Goal: Information Seeking & Learning: Learn about a topic

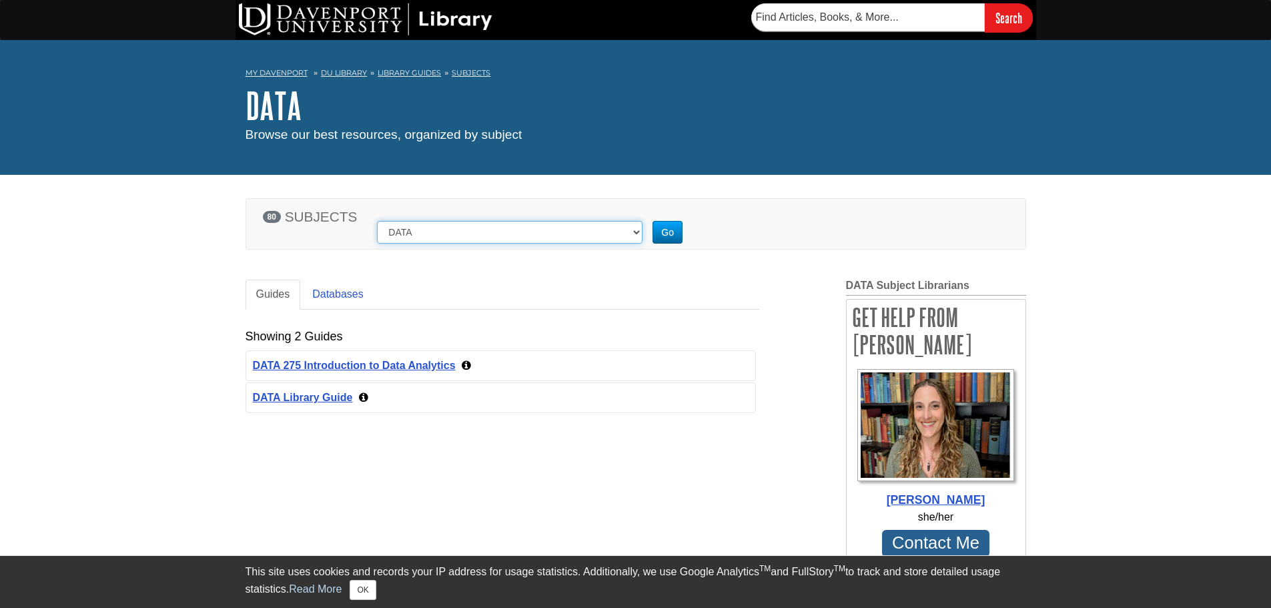
click at [434, 236] on select "[MEDICAL_DATA] Guide Student Guide to Using the Library Accounting, Finance & E…" at bounding box center [510, 232] width 266 height 23
drag, startPoint x: 429, startPoint y: 234, endPoint x: 395, endPoint y: 238, distance: 34.3
click at [380, 238] on select "[MEDICAL_DATA] Guide Student Guide to Using the Library Accounting, Finance & E…" at bounding box center [510, 232] width 266 height 23
drag, startPoint x: 416, startPoint y: 231, endPoint x: 427, endPoint y: 236, distance: 11.7
click at [416, 231] on select "[MEDICAL_DATA] Guide Student Guide to Using the Library Accounting, Finance & E…" at bounding box center [510, 232] width 266 height 23
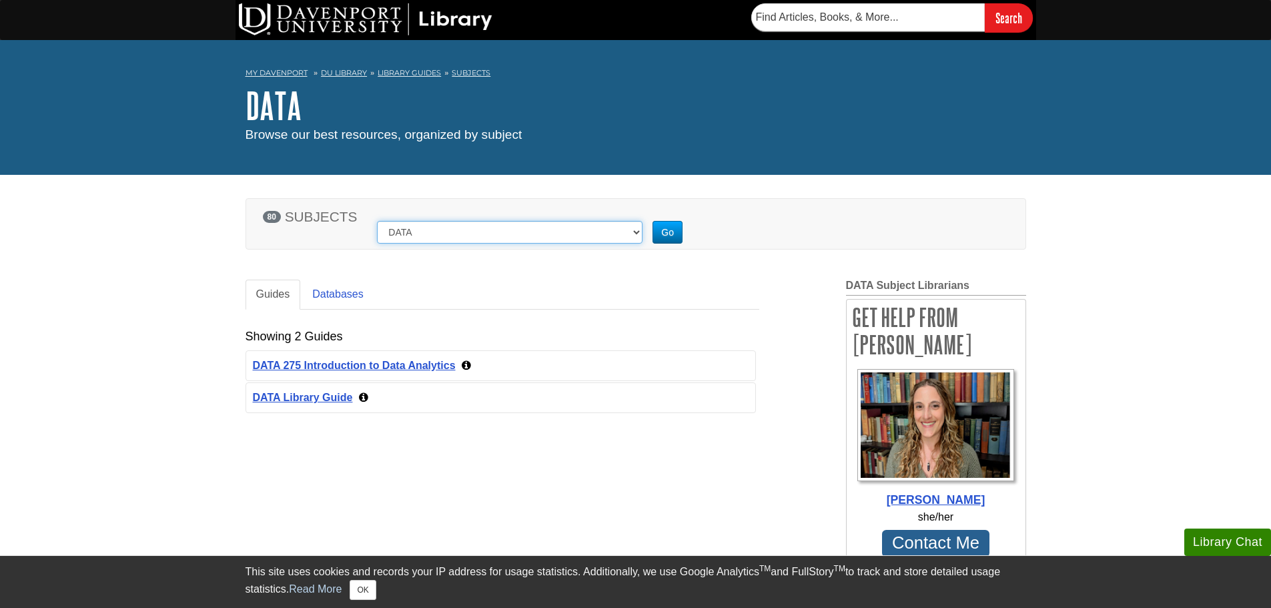
click at [424, 233] on select "[MEDICAL_DATA] Guide Student Guide to Using the Library Accounting, Finance & E…" at bounding box center [510, 232] width 266 height 23
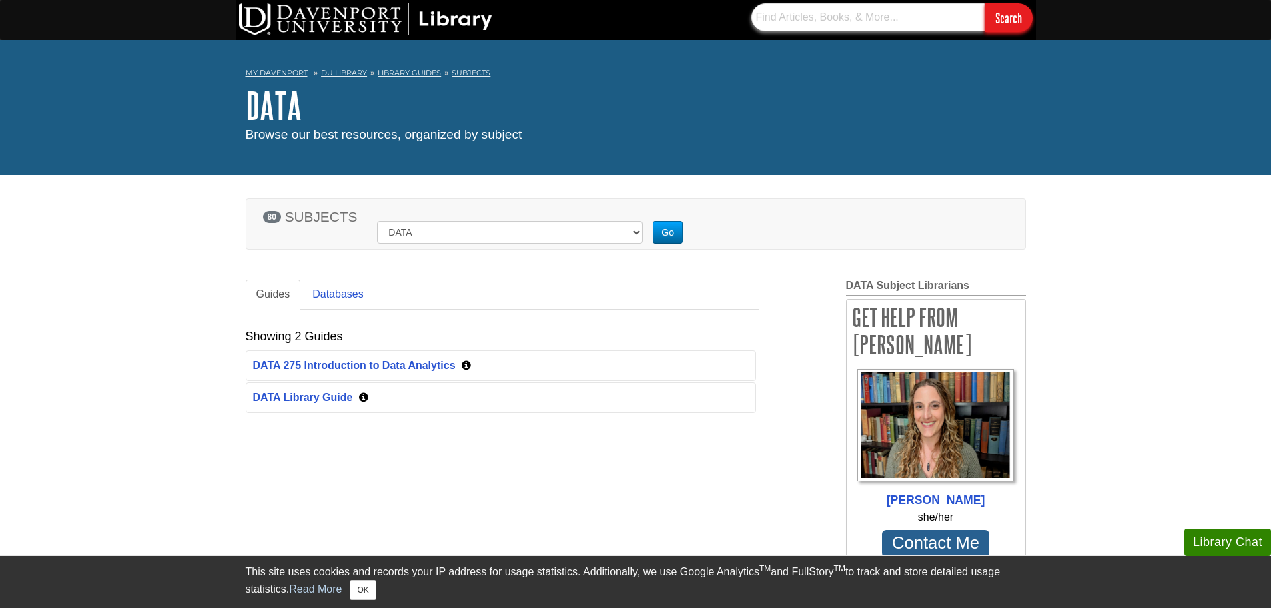
click at [769, 18] on input "text" at bounding box center [868, 17] width 234 height 28
type input "overfitting with data models"
click at [985, 3] on input "Search" at bounding box center [1009, 17] width 48 height 29
